Goal: Task Accomplishment & Management: Manage account settings

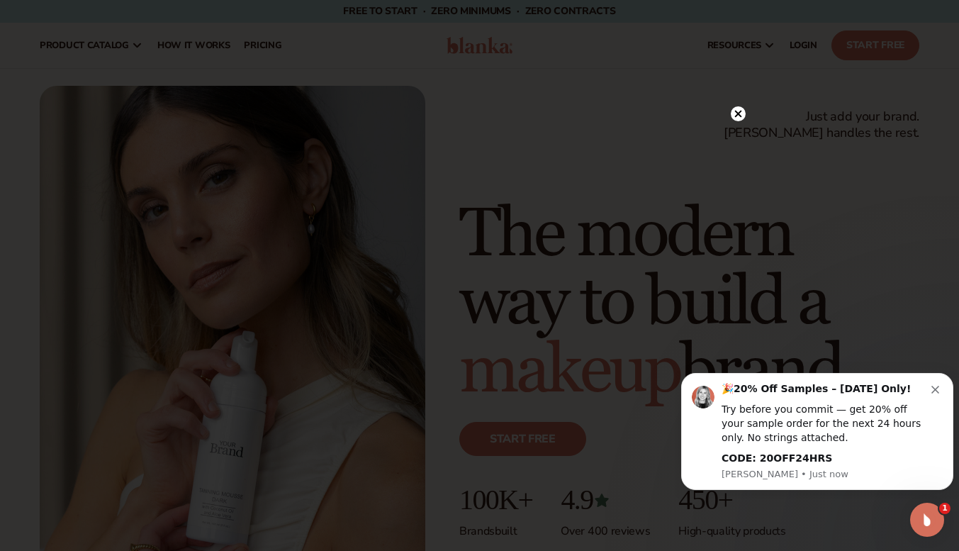
click at [737, 118] on circle at bounding box center [738, 113] width 15 height 15
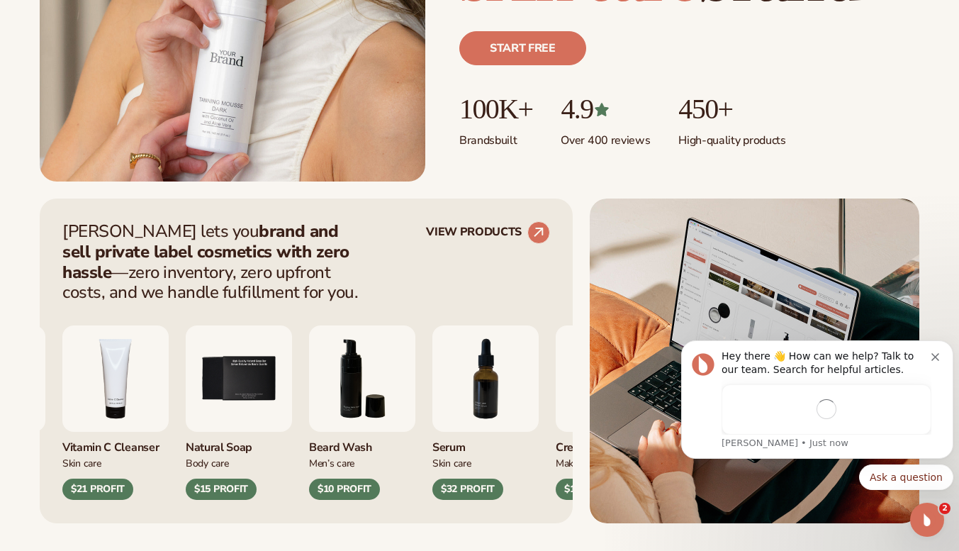
scroll to position [393, 0]
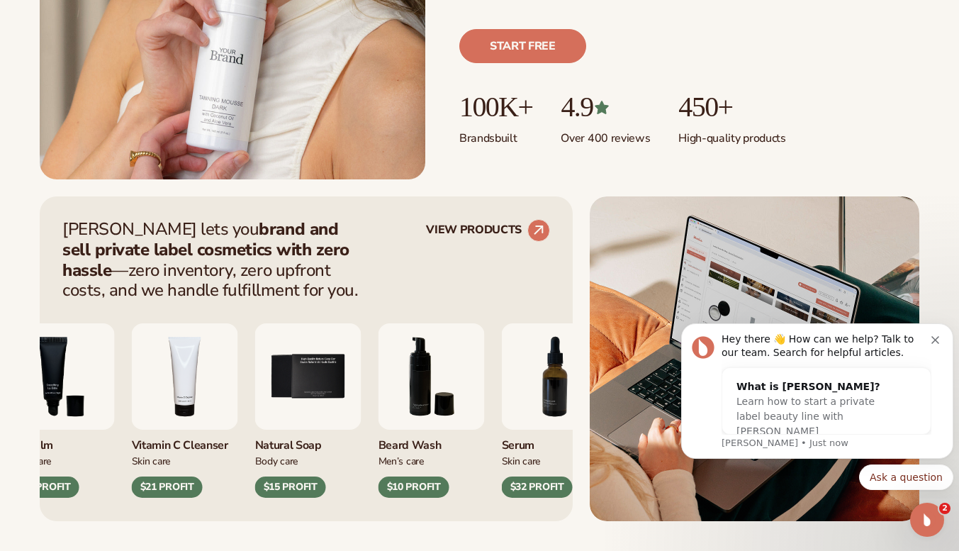
click at [531, 228] on circle at bounding box center [539, 231] width 22 height 22
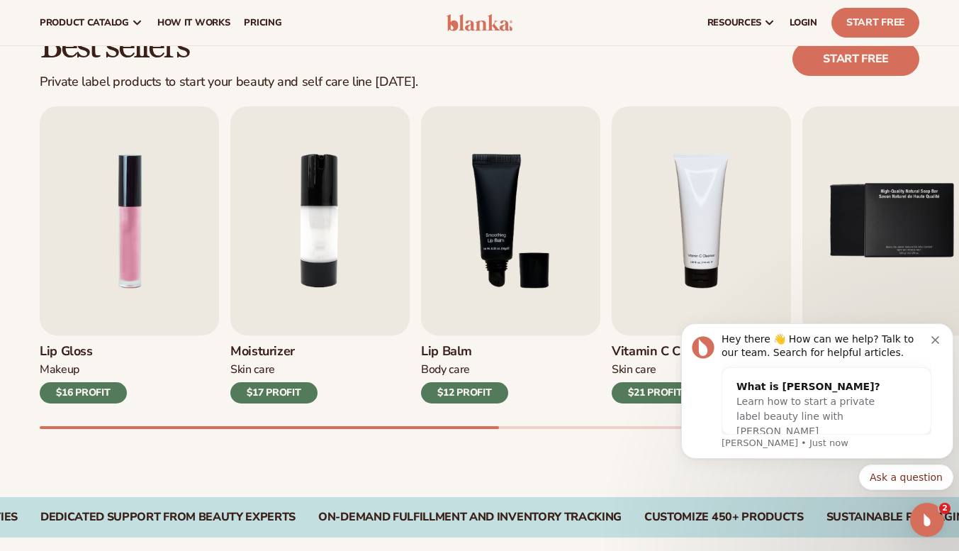
click at [798, 25] on span "LOGIN" at bounding box center [804, 22] width 28 height 11
